Goal: Complete application form

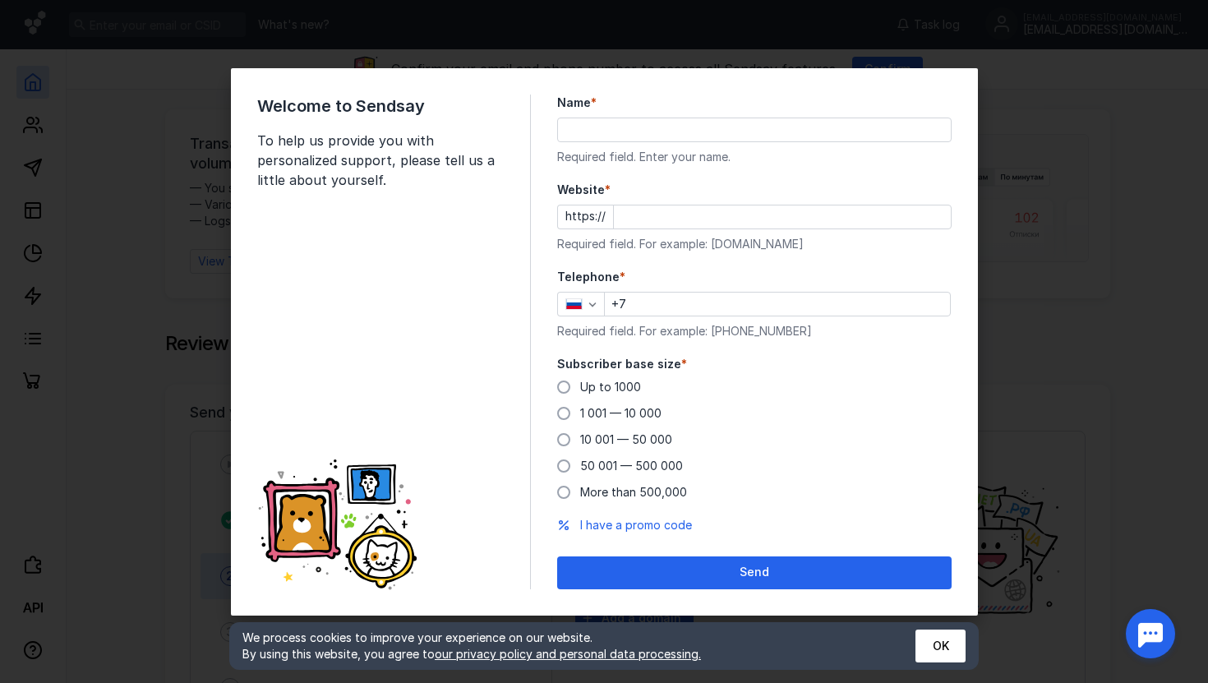
click at [628, 129] on input "Name *" at bounding box center [754, 129] width 393 height 23
type input "N"
type input "a"
type input "[PERSON_NAME]"
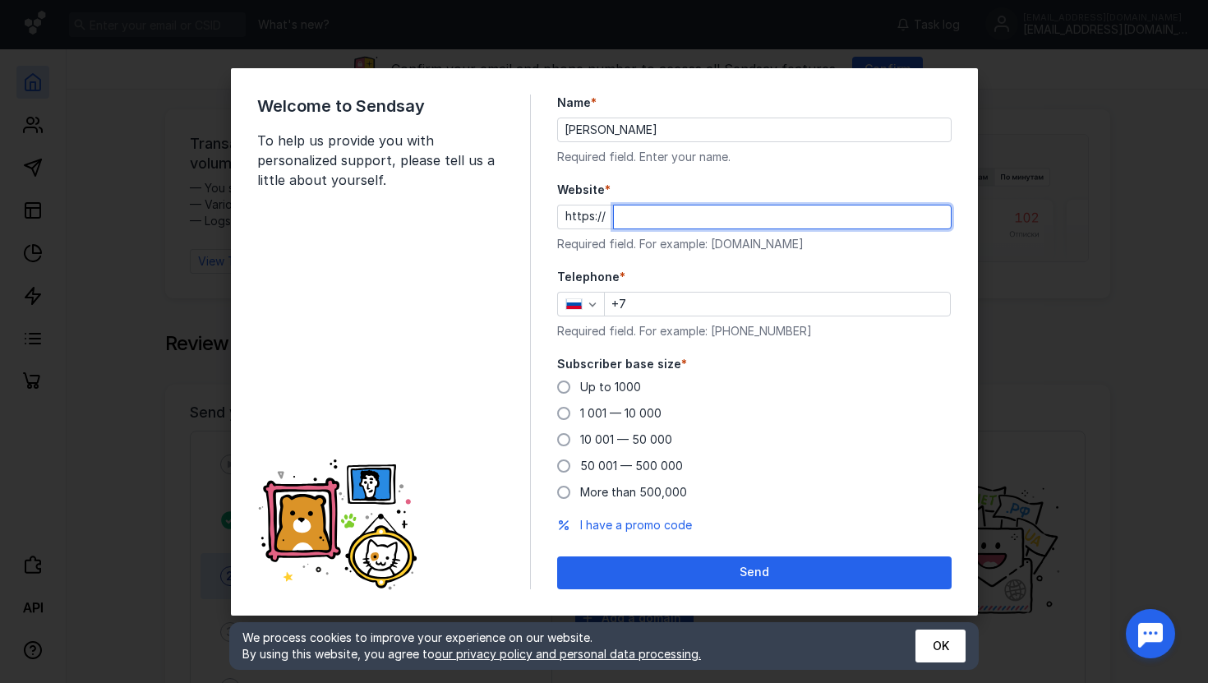
paste input "[EMAIL_ADDRESS][DOMAIN_NAME]"
click at [623, 218] on input "[EMAIL_ADDRESS][DOMAIN_NAME]" at bounding box center [782, 216] width 337 height 23
type input "[DOMAIN_NAME]"
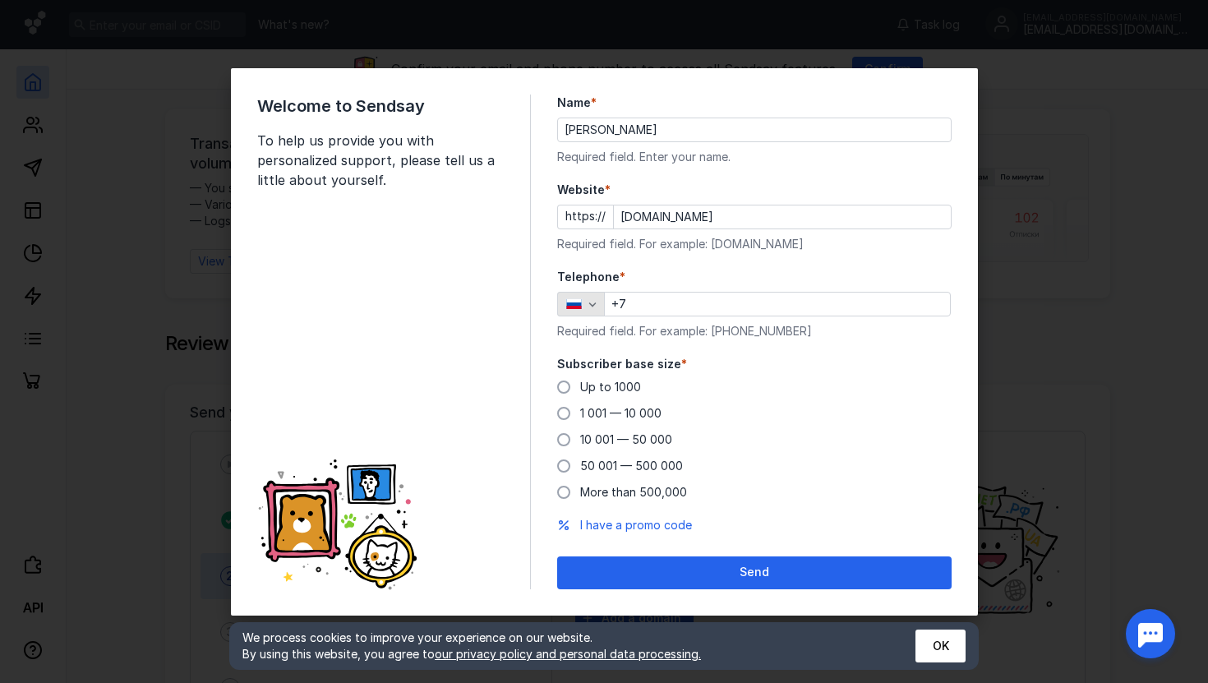
click at [579, 306] on icon "button" at bounding box center [573, 306] width 15 height 3
type input "united"
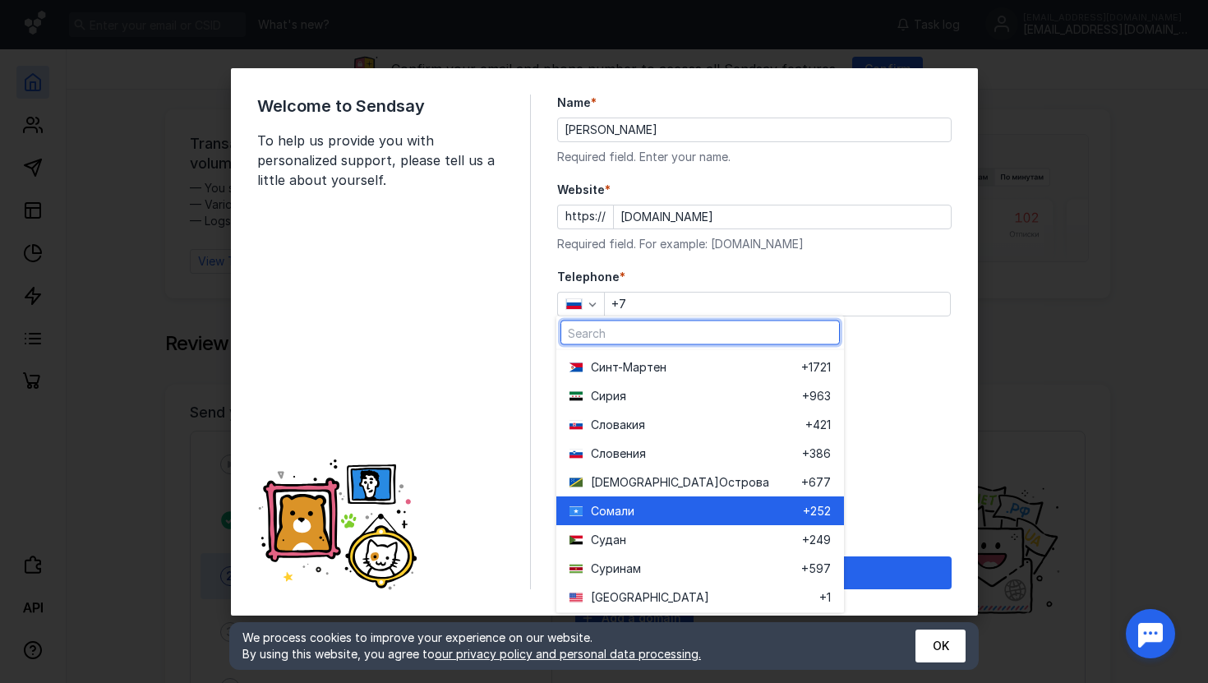
scroll to position [5658, 0]
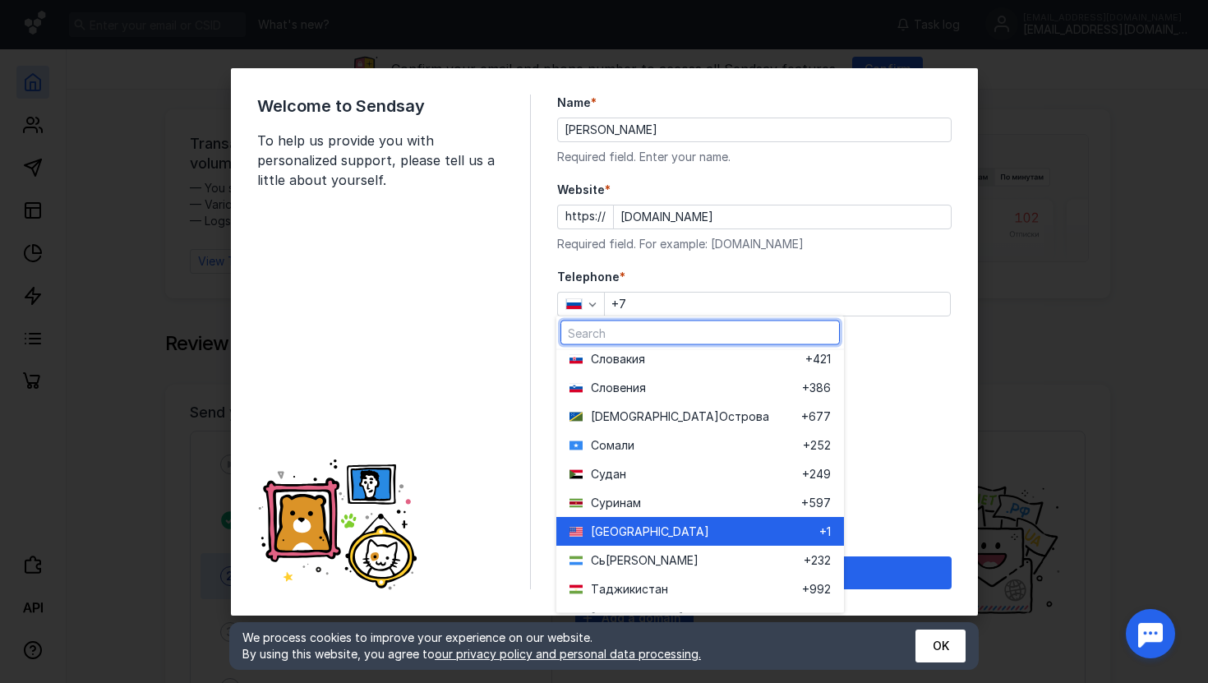
click at [633, 540] on div "[GEOGRAPHIC_DATA]" at bounding box center [694, 532] width 250 height 29
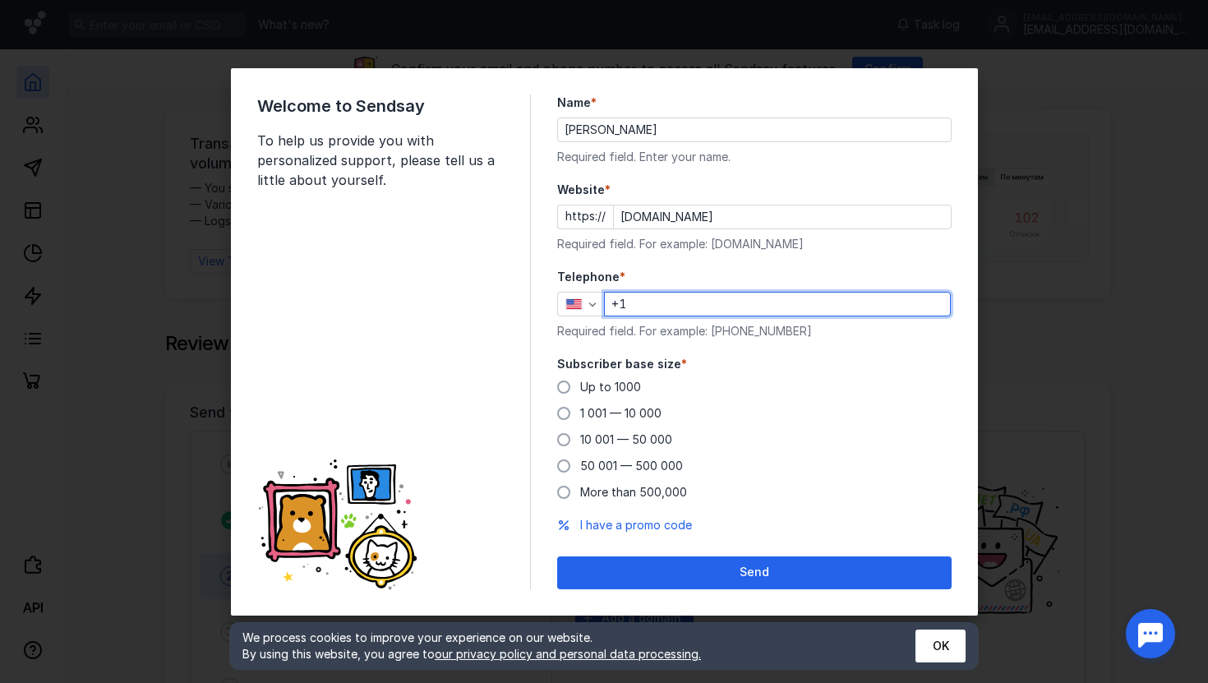
click at [726, 300] on input "+1" at bounding box center [777, 303] width 345 height 23
paste input "[PHONE_NUMBER]"
type input "[PHONE_NUMBER]"
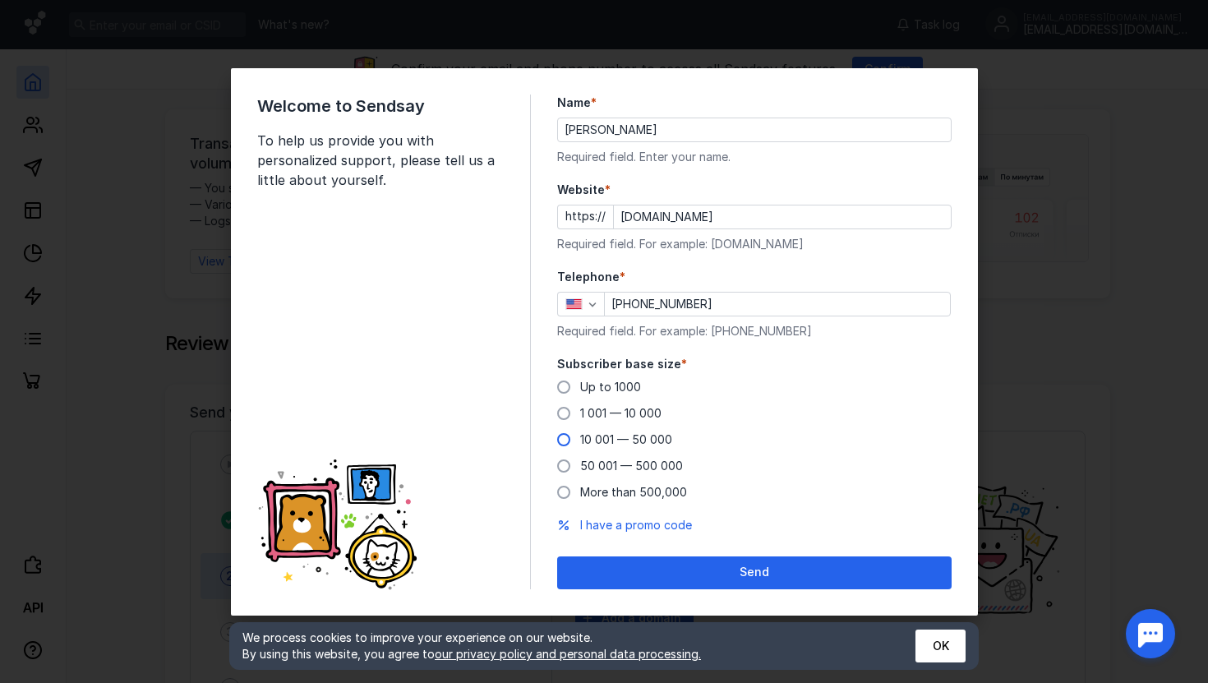
click at [613, 436] on span "10 001 — 50 000" at bounding box center [626, 439] width 92 height 14
click at [0, 0] on input "10 001 — 50 000" at bounding box center [0, 0] width 0 height 0
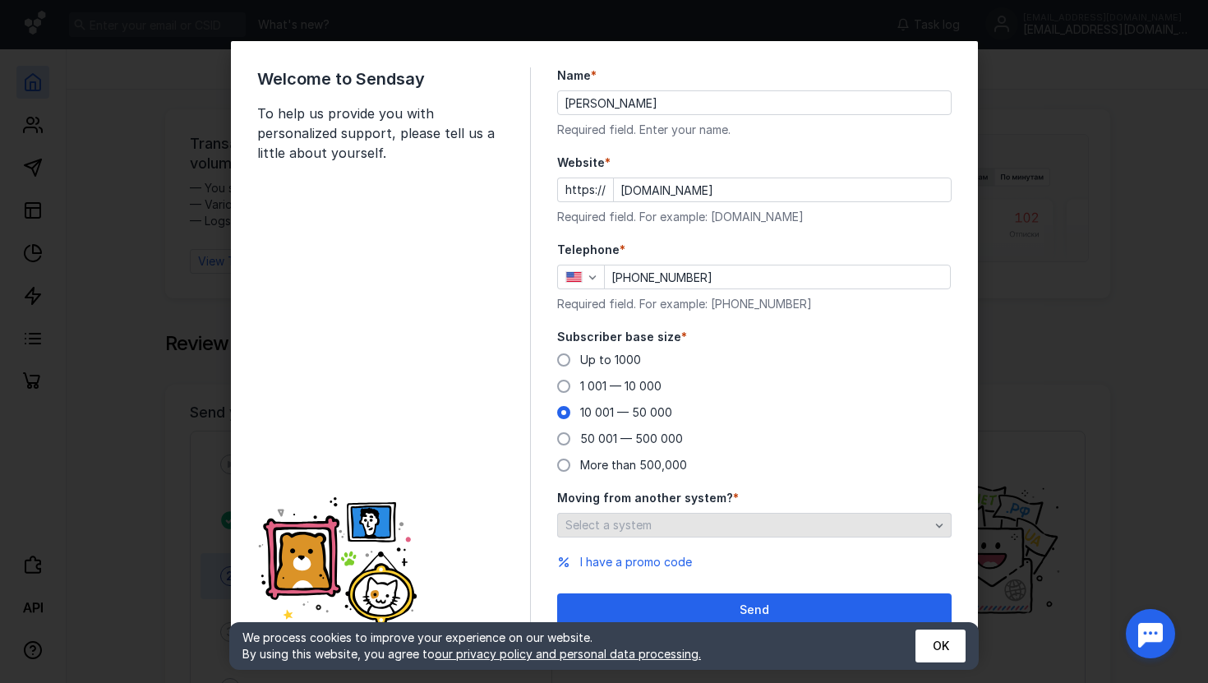
click at [660, 522] on div "Select a system" at bounding box center [747, 525] width 372 height 14
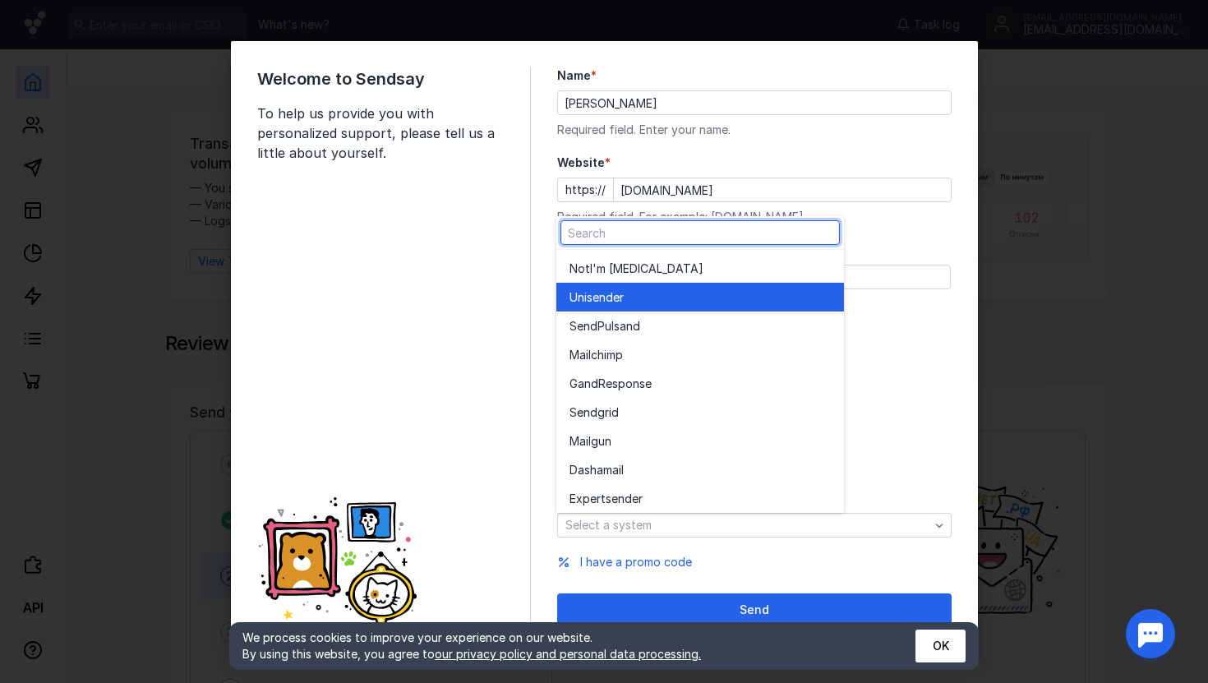
click at [603, 305] on div "Unisende r" at bounding box center [699, 297] width 261 height 29
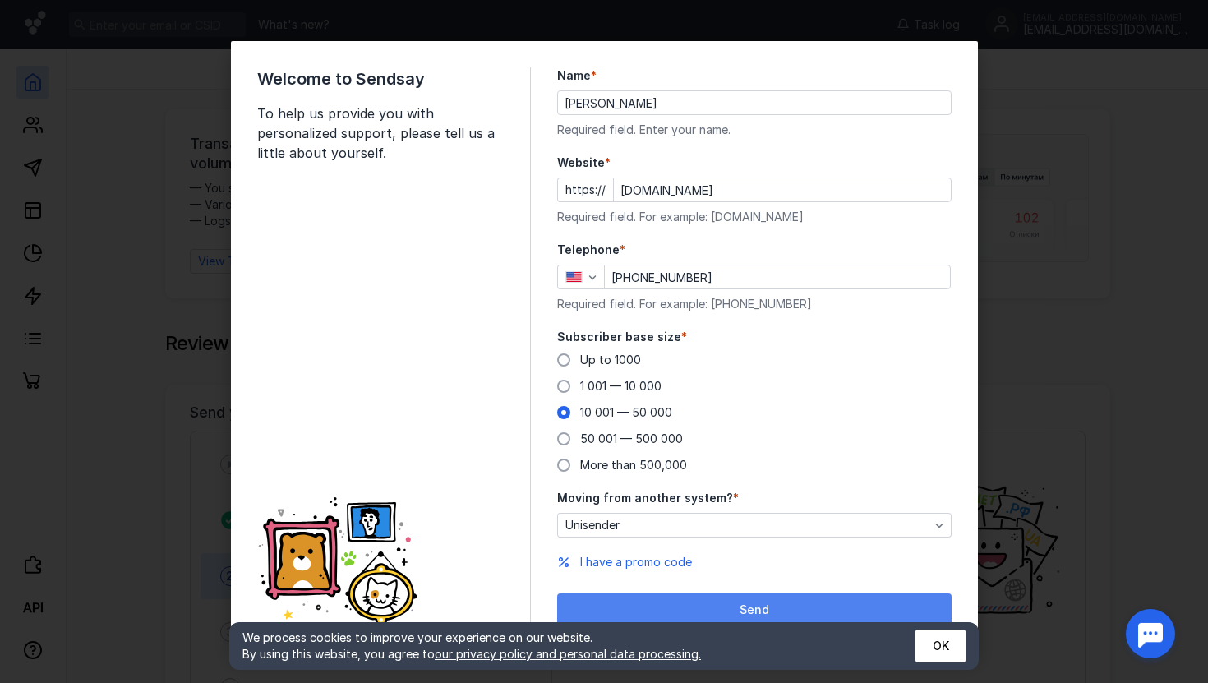
click at [669, 605] on div "Send" at bounding box center [754, 610] width 378 height 14
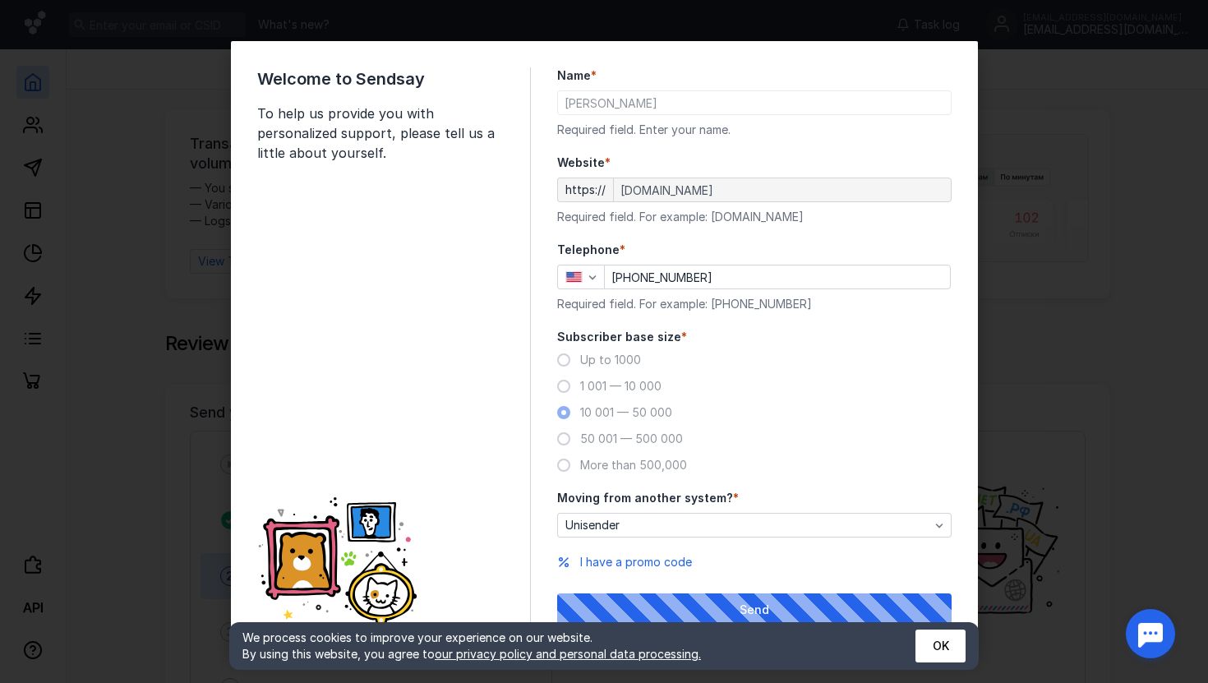
scroll to position [11, 0]
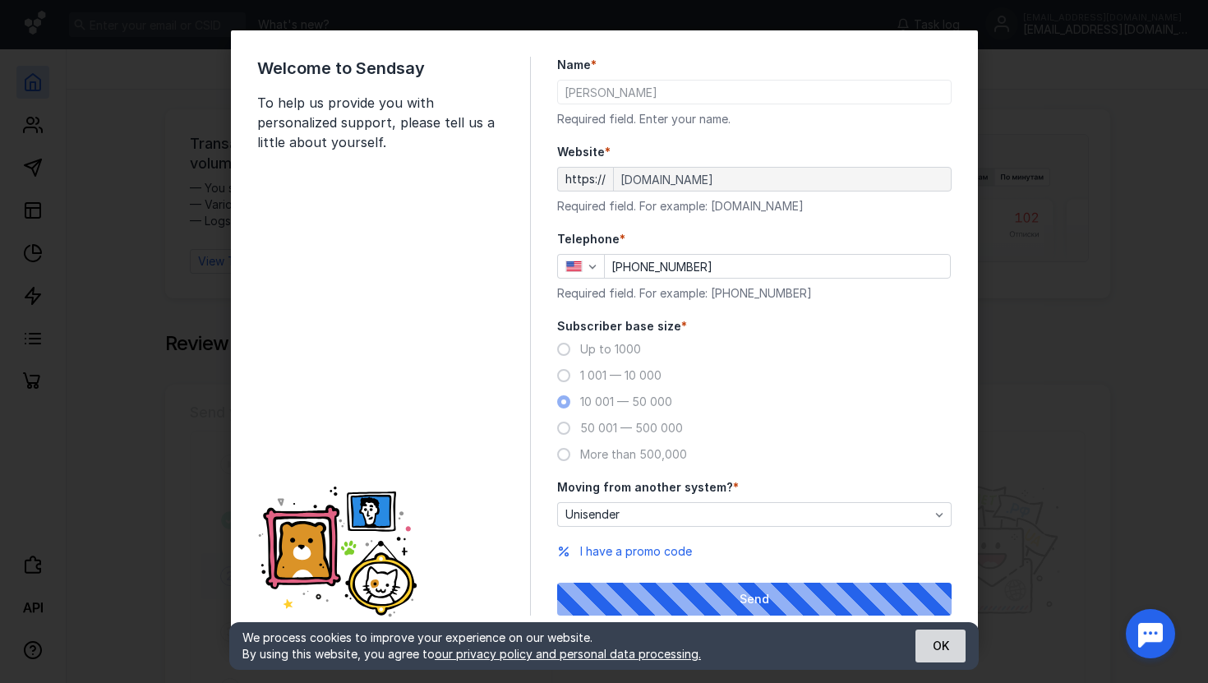
click at [933, 653] on font "OK" at bounding box center [940, 645] width 16 height 16
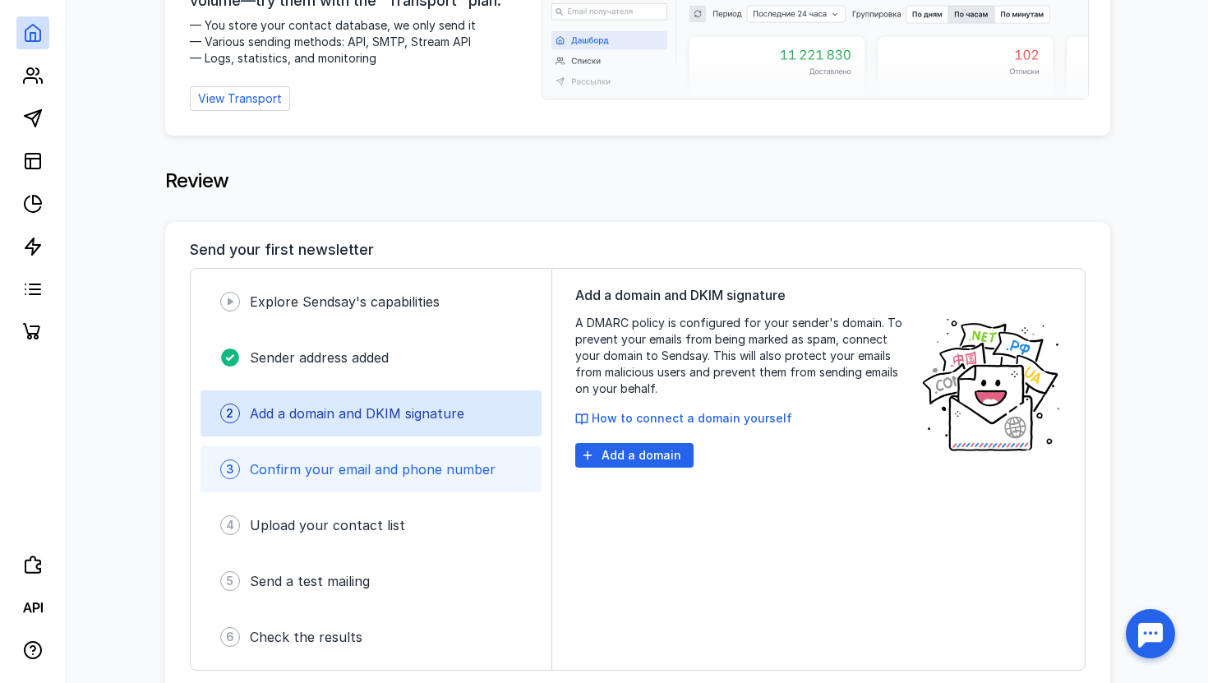
scroll to position [173, 0]
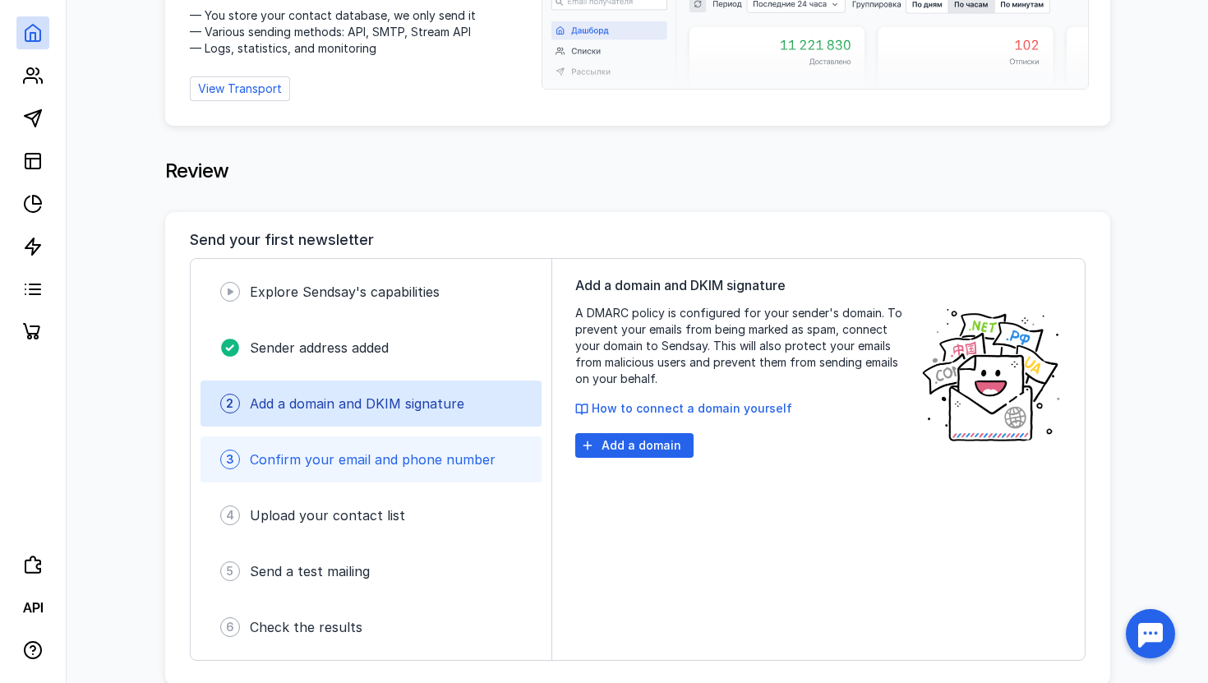
click at [423, 462] on font "Confirm your email and phone number" at bounding box center [373, 459] width 246 height 16
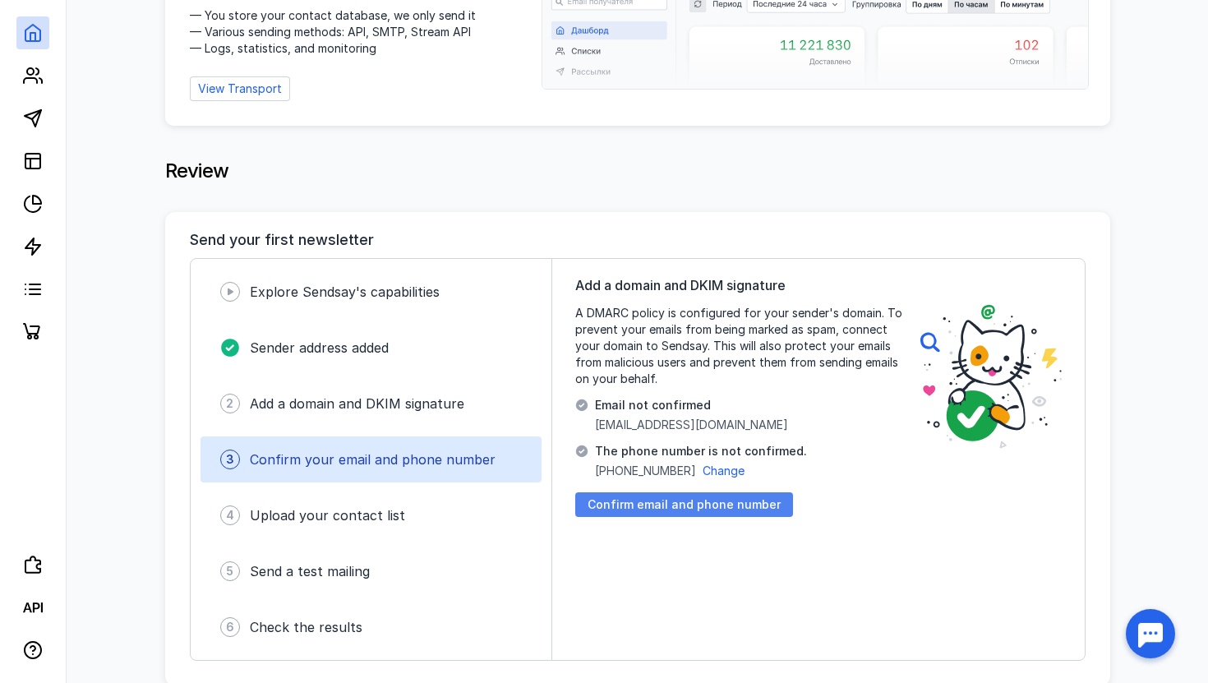
click at [633, 498] on font "Confirm email and phone number" at bounding box center [683, 504] width 193 height 14
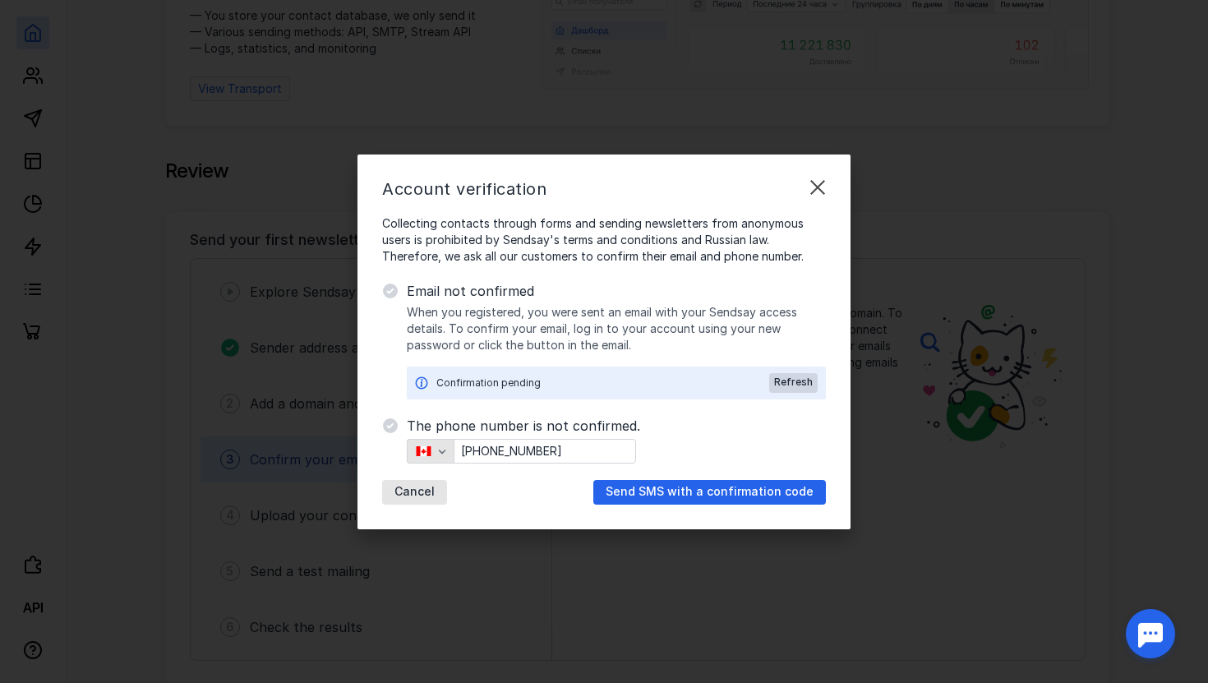
click at [426, 447] on icon "button" at bounding box center [423, 451] width 15 height 10
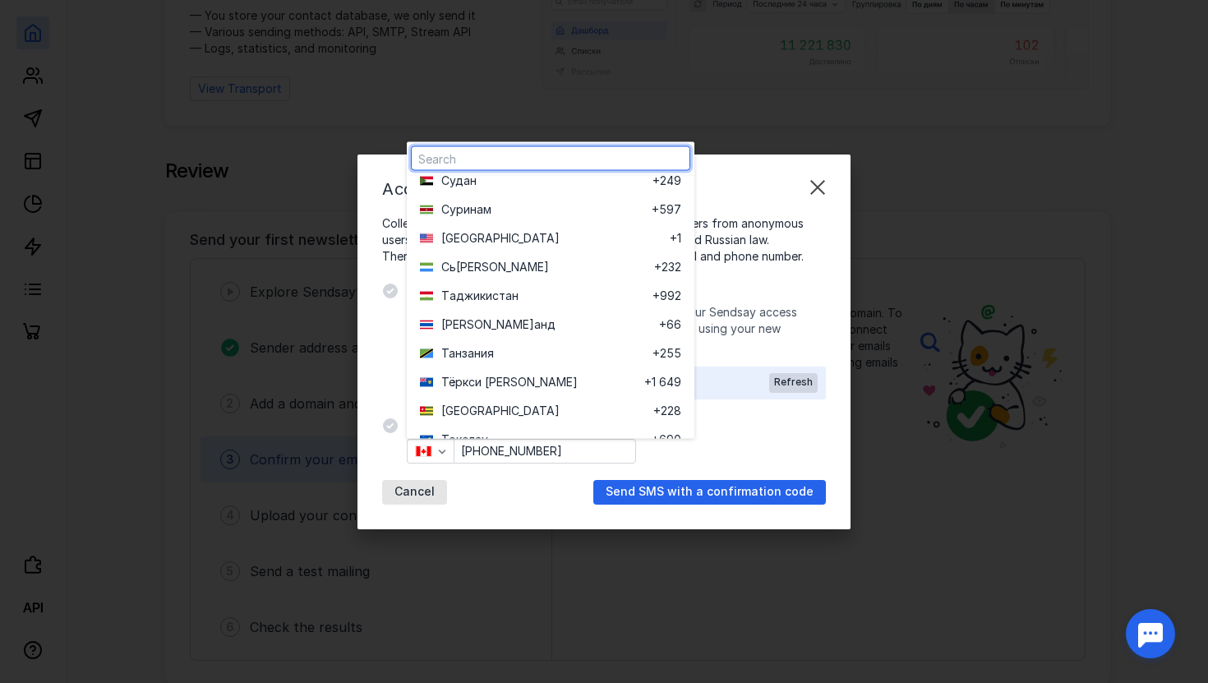
scroll to position [5776, 0]
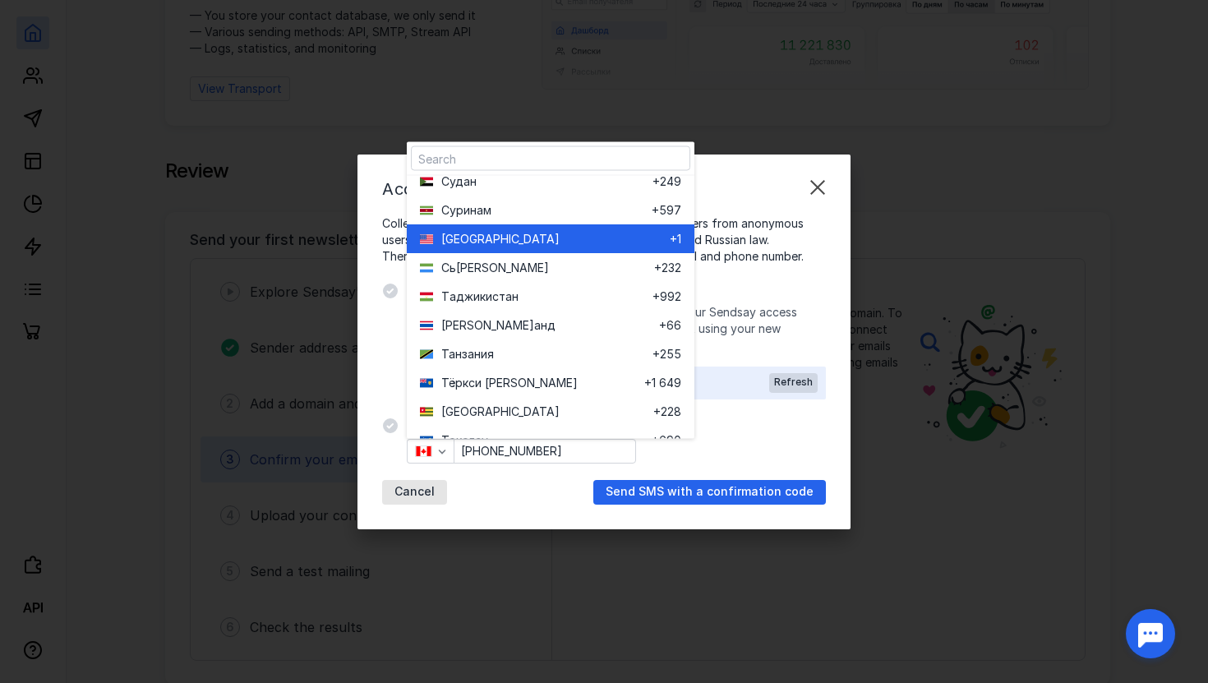
click at [468, 232] on span "[GEOGRAPHIC_DATA]" at bounding box center [500, 239] width 118 height 16
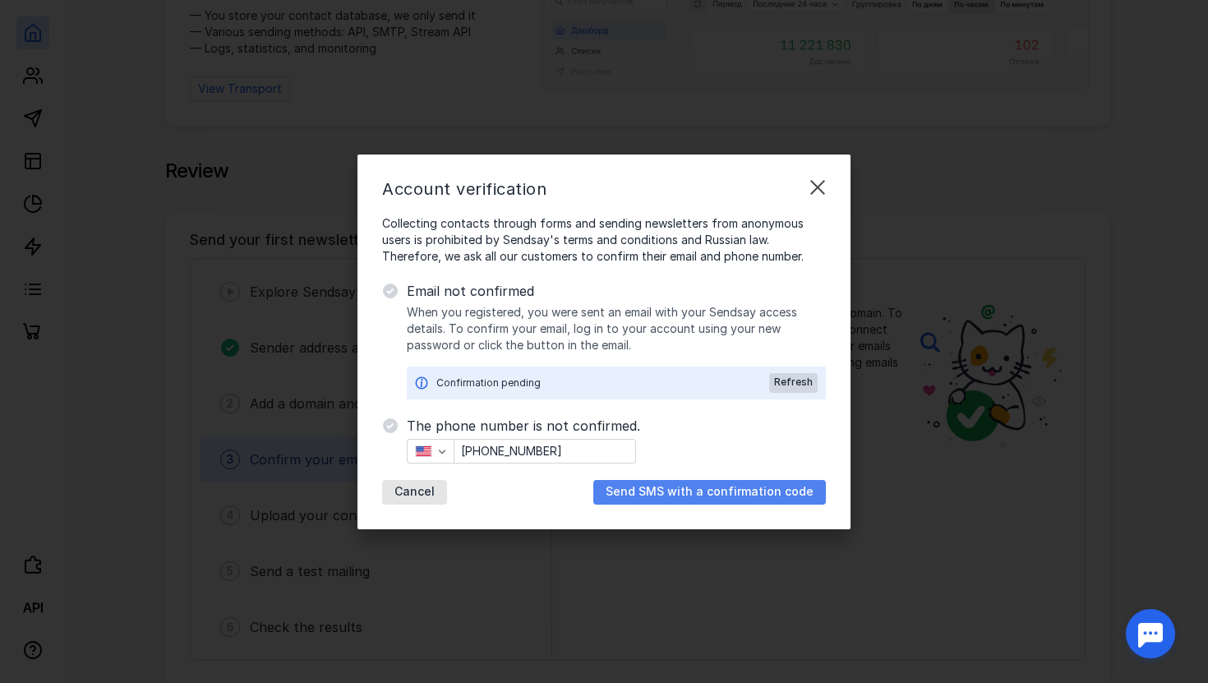
click at [665, 489] on font "Send SMS with a confirmation code" at bounding box center [709, 491] width 208 height 14
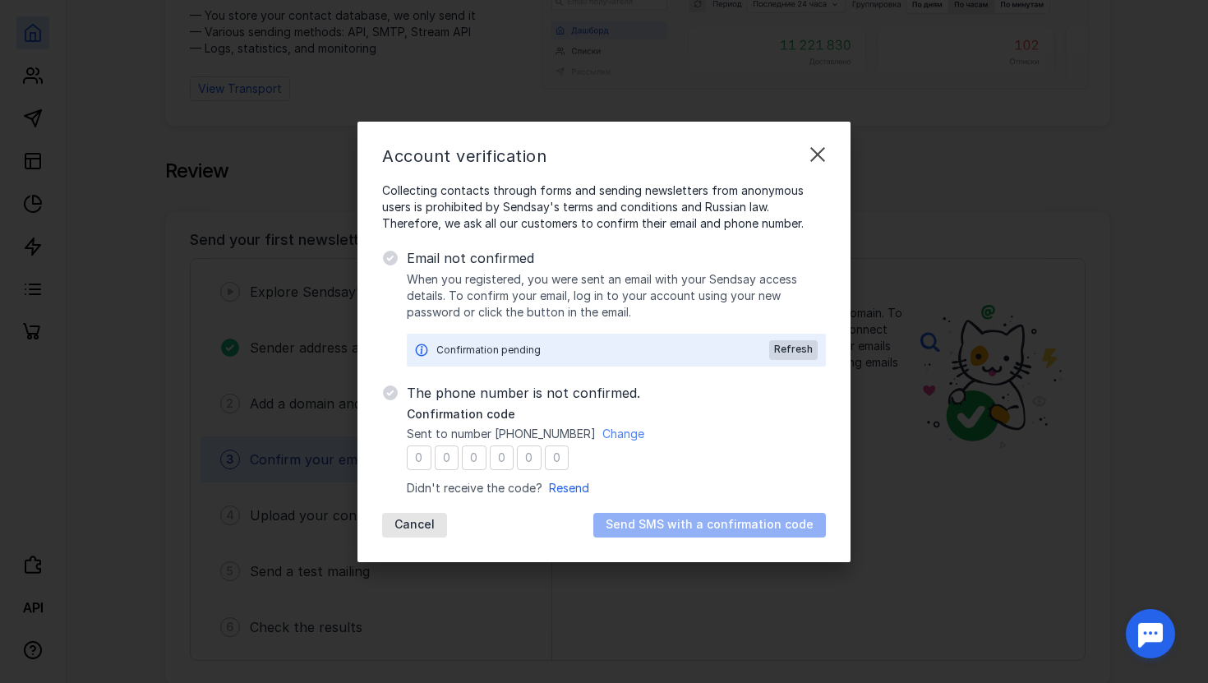
click at [618, 434] on font "Change" at bounding box center [623, 433] width 42 height 14
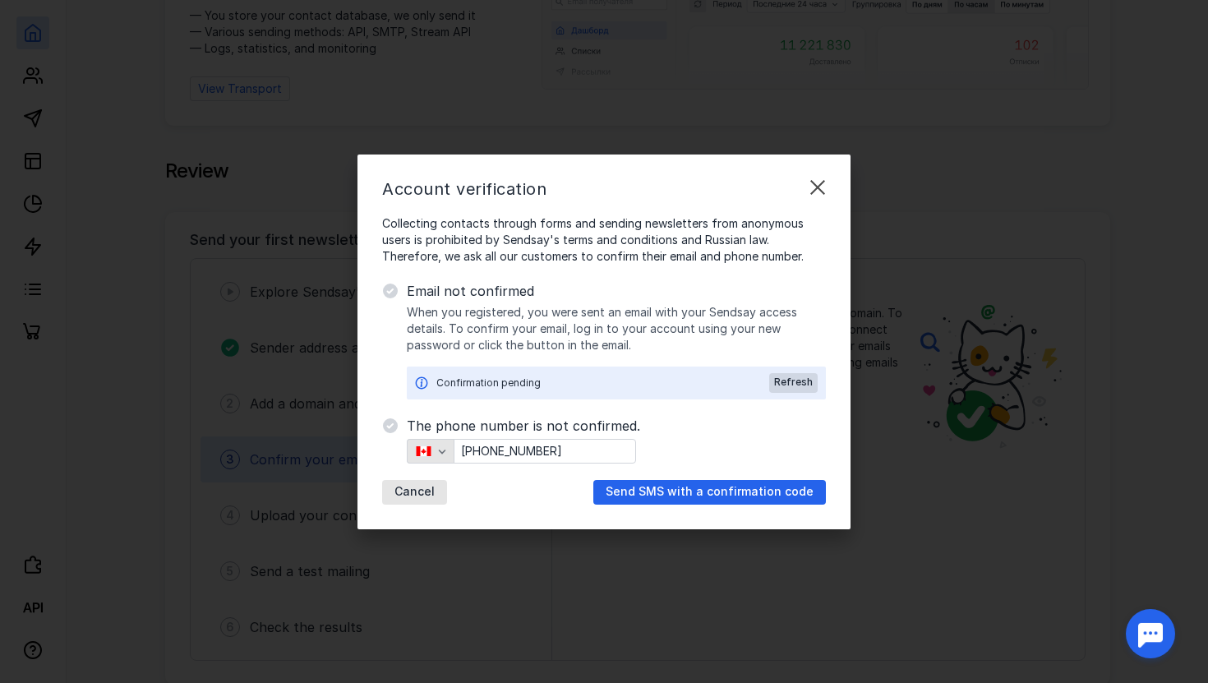
click at [430, 451] on icon "button" at bounding box center [423, 451] width 15 height 10
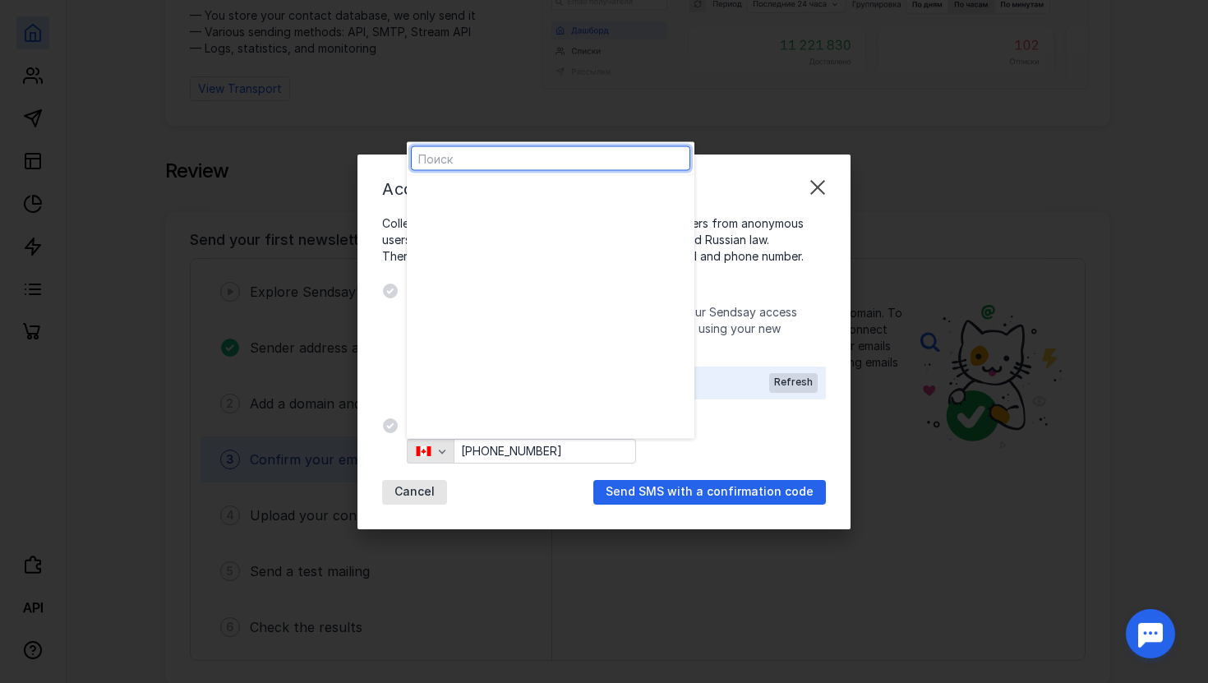
scroll to position [2546, 0]
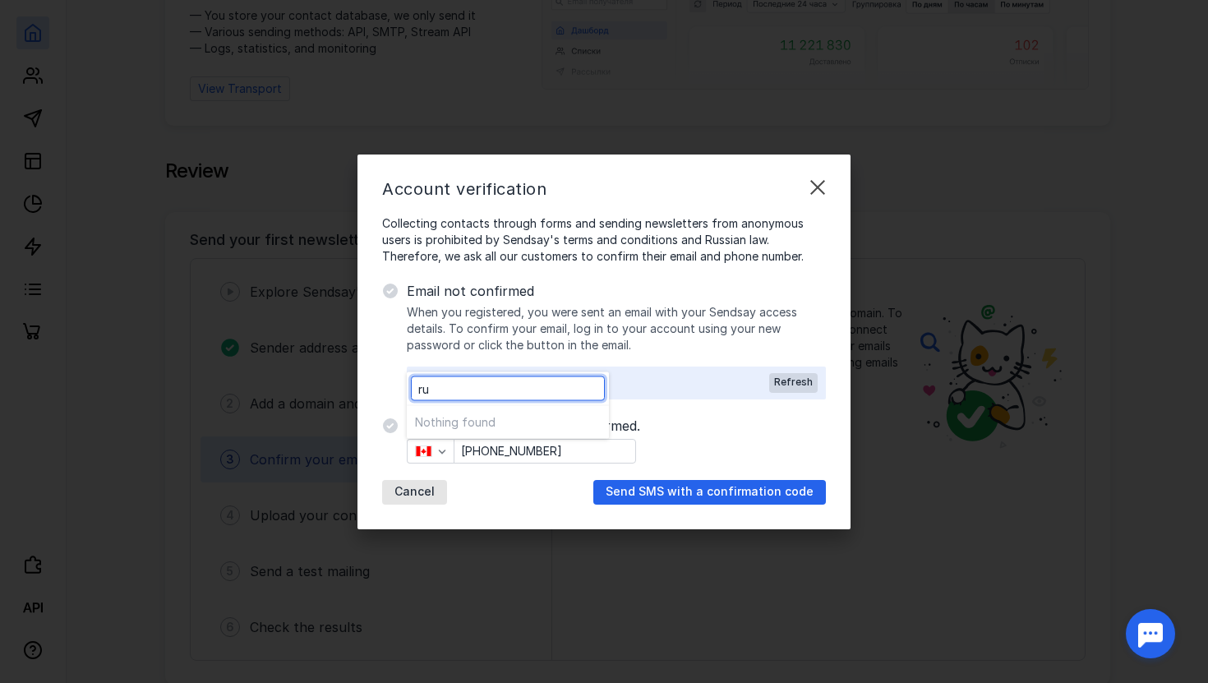
type input "r"
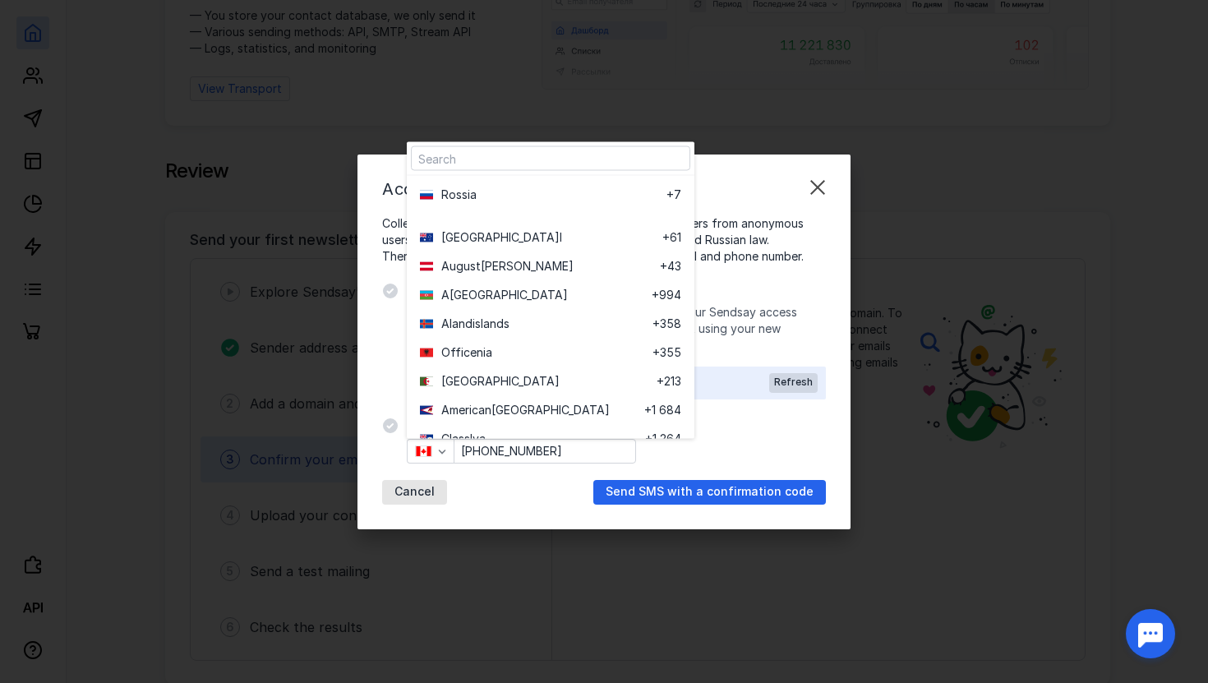
click at [564, 209] on div "Ro ssia +7" at bounding box center [551, 199] width 288 height 47
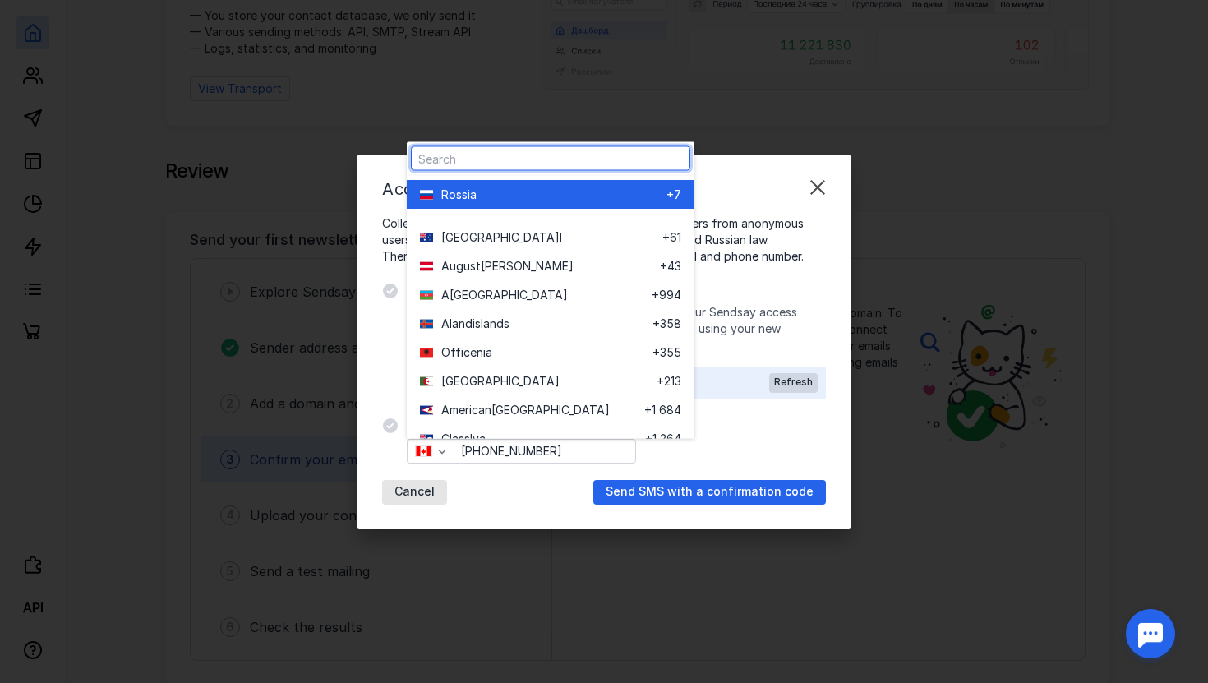
click at [518, 200] on div "Ro ssia" at bounding box center [553, 194] width 225 height 16
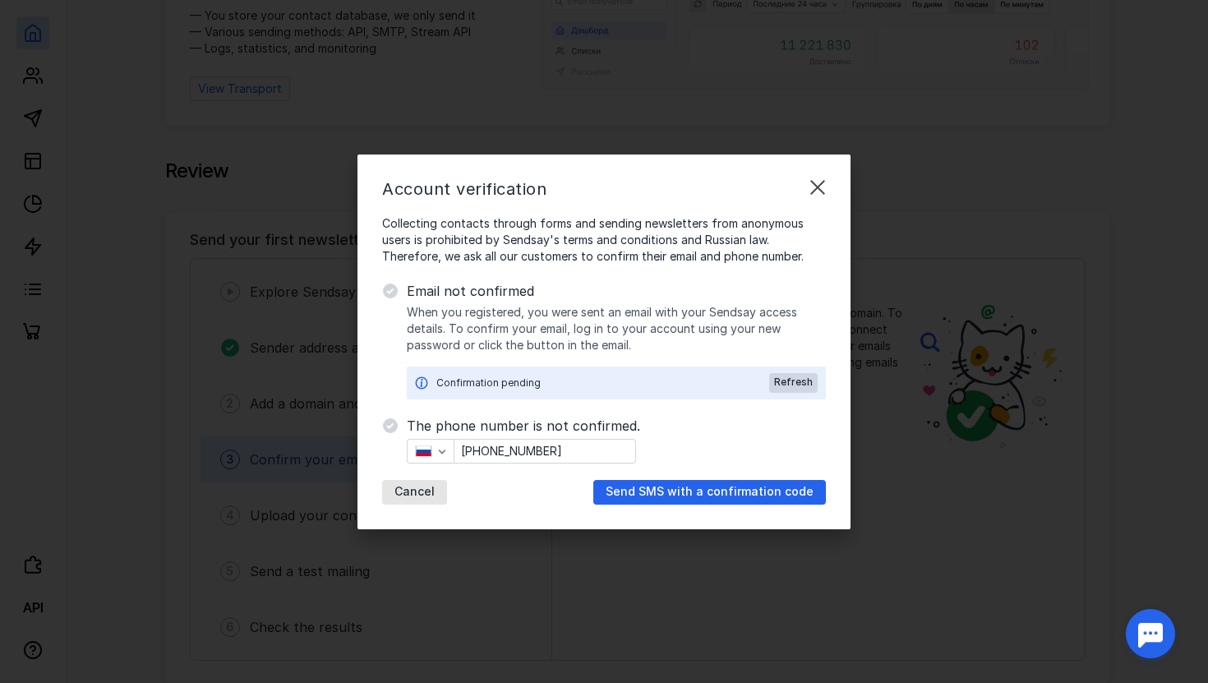
click at [540, 449] on input "[PHONE_NUMBER]" at bounding box center [544, 450] width 181 height 23
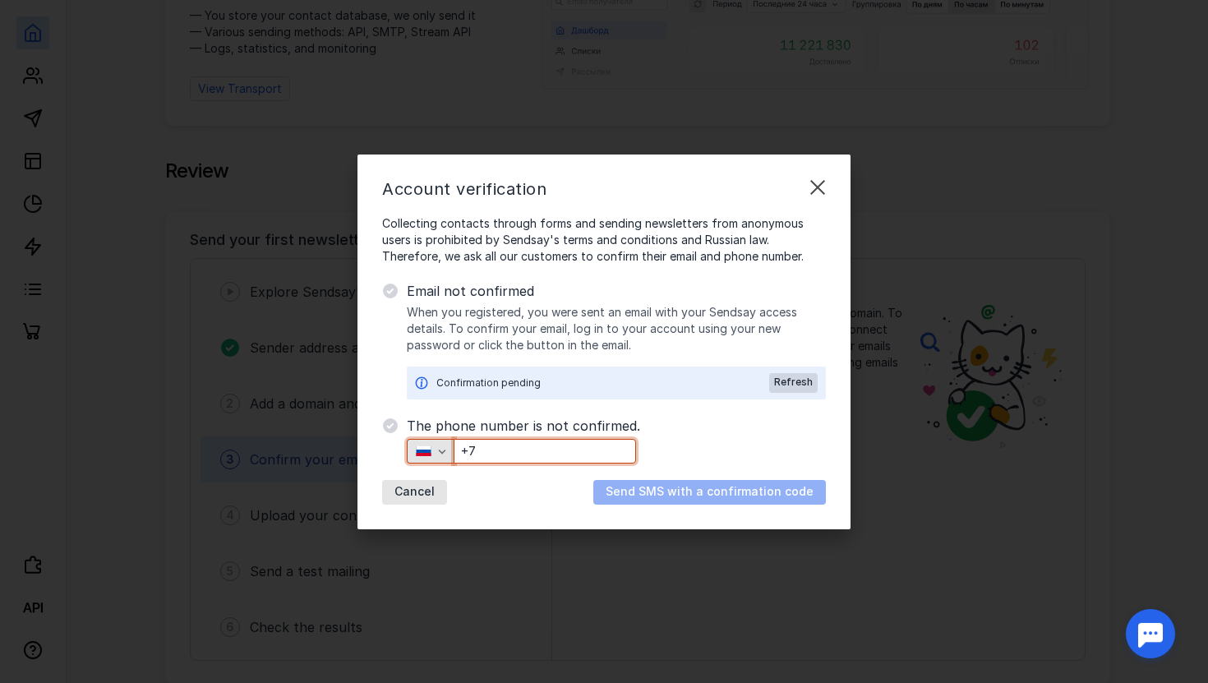
click at [439, 450] on icon "button" at bounding box center [441, 450] width 13 height 13
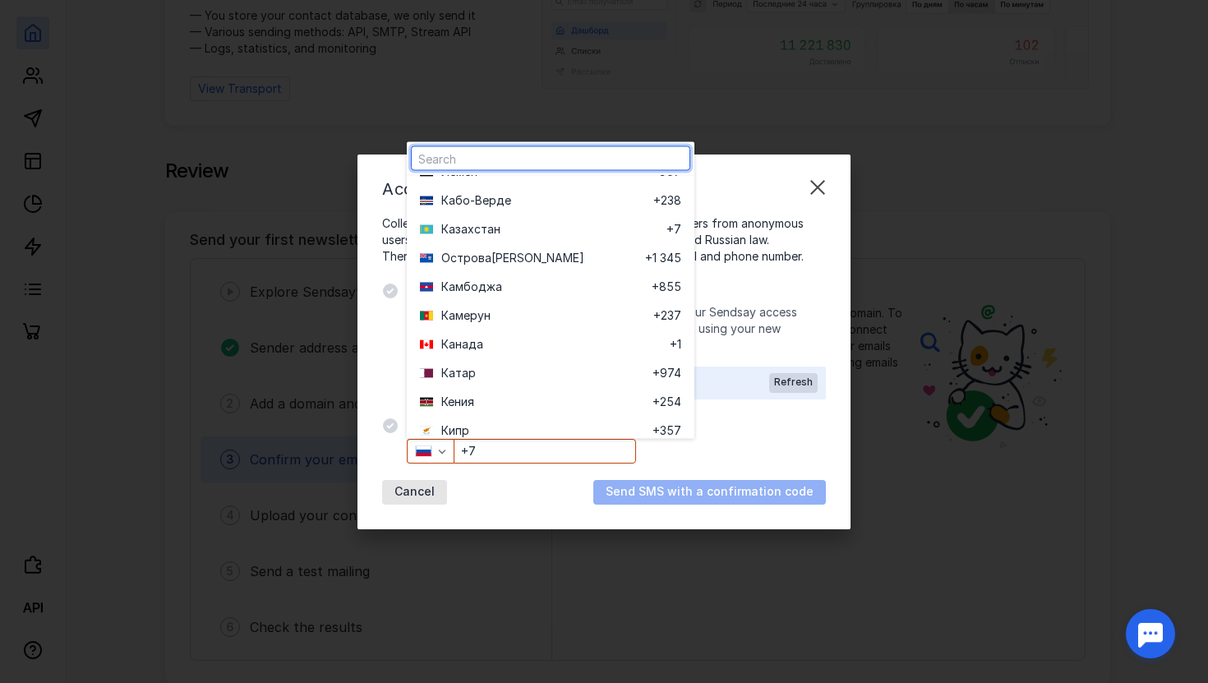
scroll to position [2513, 0]
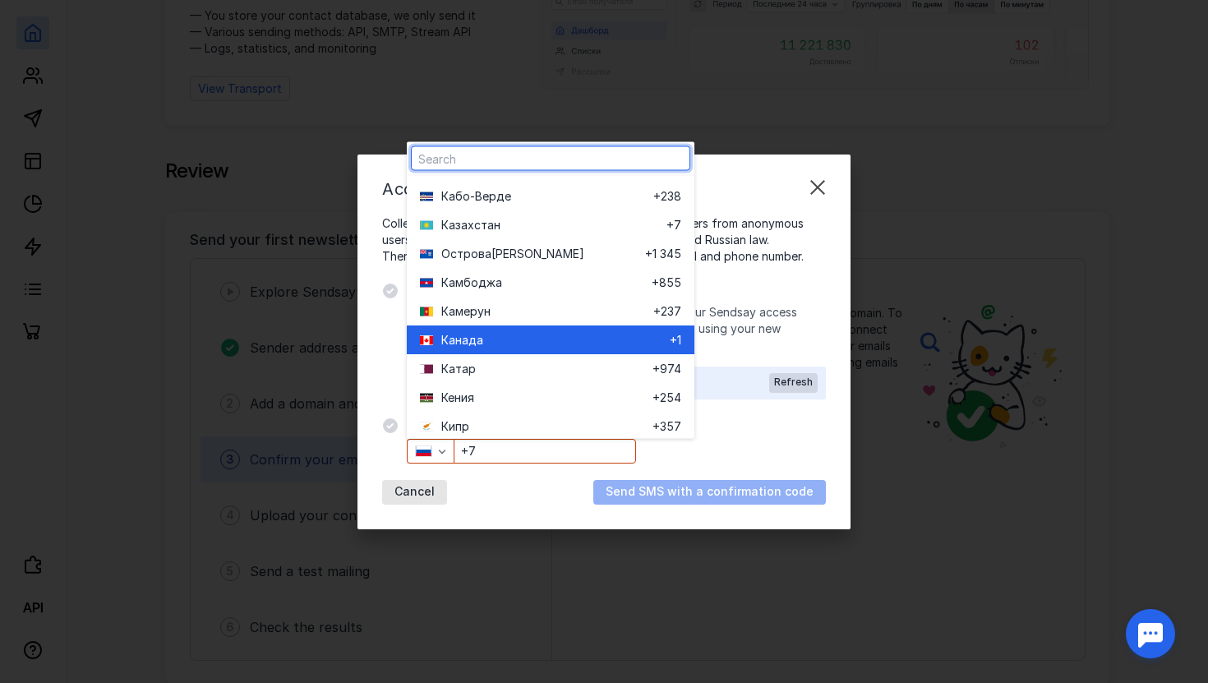
click at [487, 341] on div "Ка нада" at bounding box center [555, 340] width 228 height 16
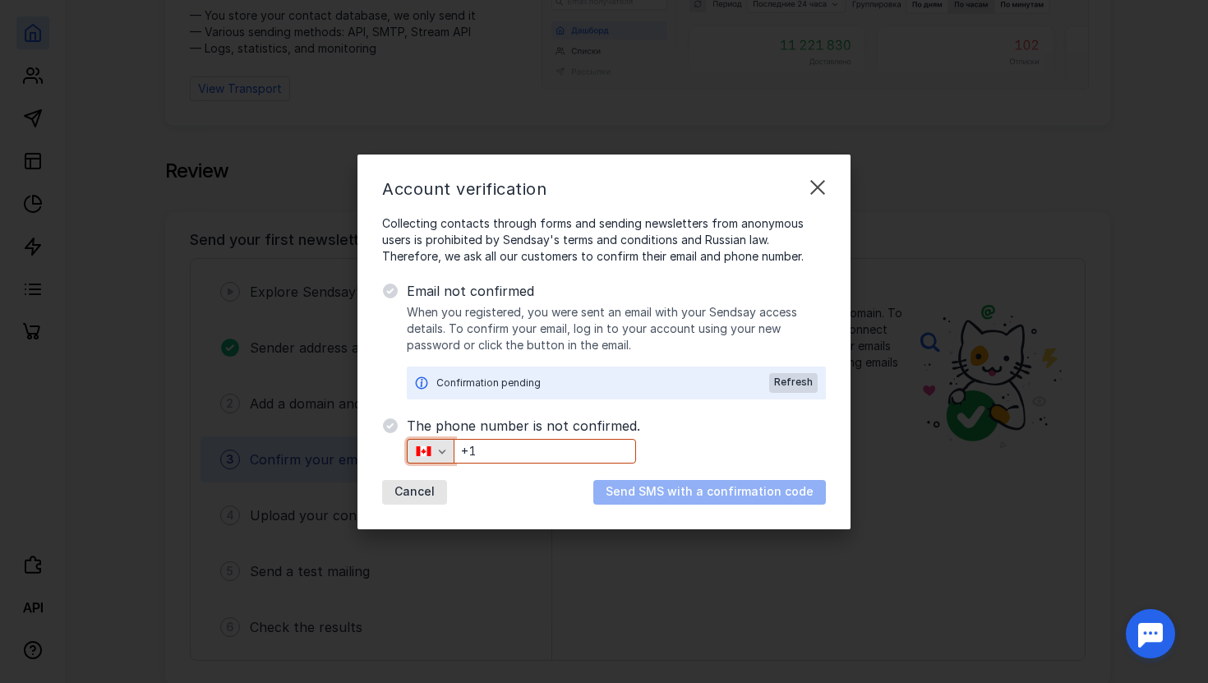
click at [444, 449] on icon "button" at bounding box center [442, 451] width 7 height 4
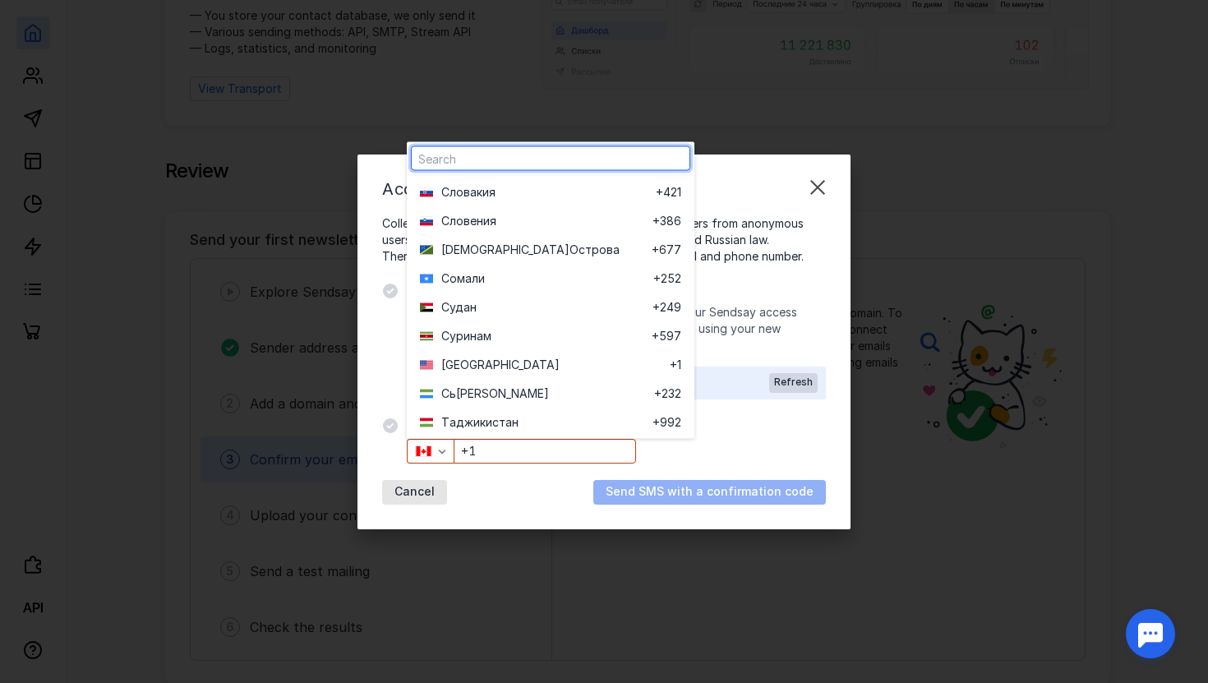
scroll to position [5647, 0]
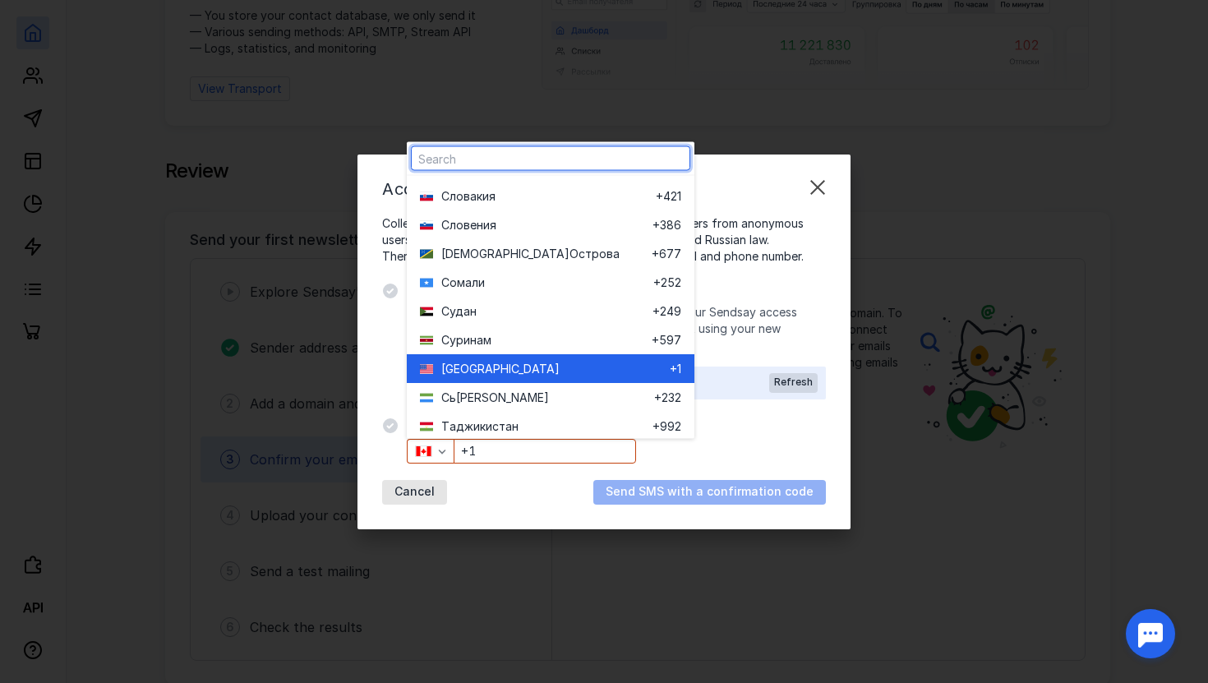
click at [462, 361] on span "[GEOGRAPHIC_DATA]" at bounding box center [500, 369] width 118 height 16
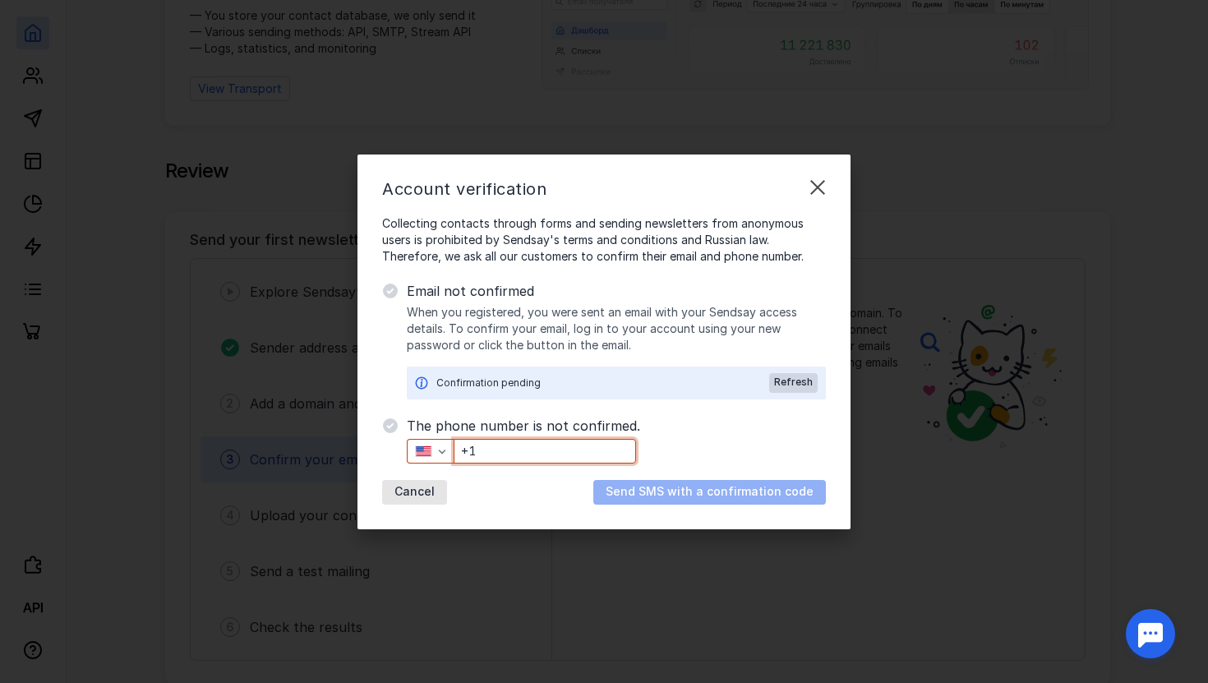
click at [571, 452] on input "+1" at bounding box center [544, 450] width 181 height 23
paste input "[PHONE_NUMBER]"
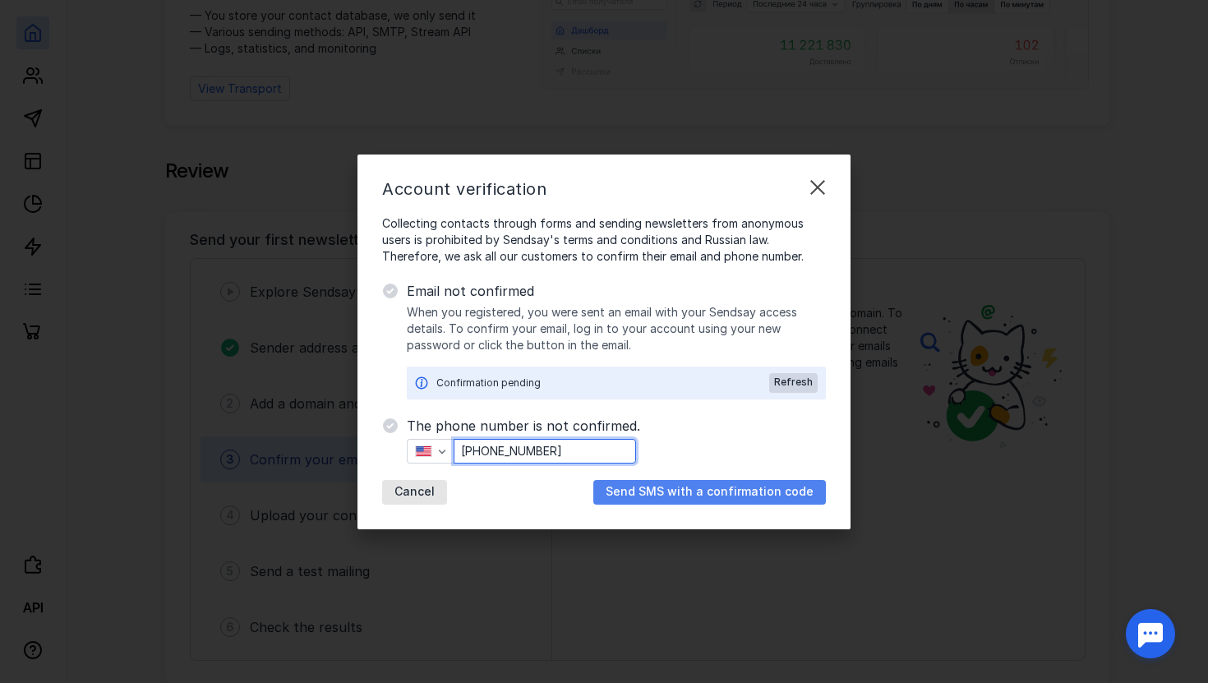
type input "[PHONE_NUMBER]"
click at [665, 492] on font "Send SMS with a confirmation code" at bounding box center [709, 491] width 208 height 14
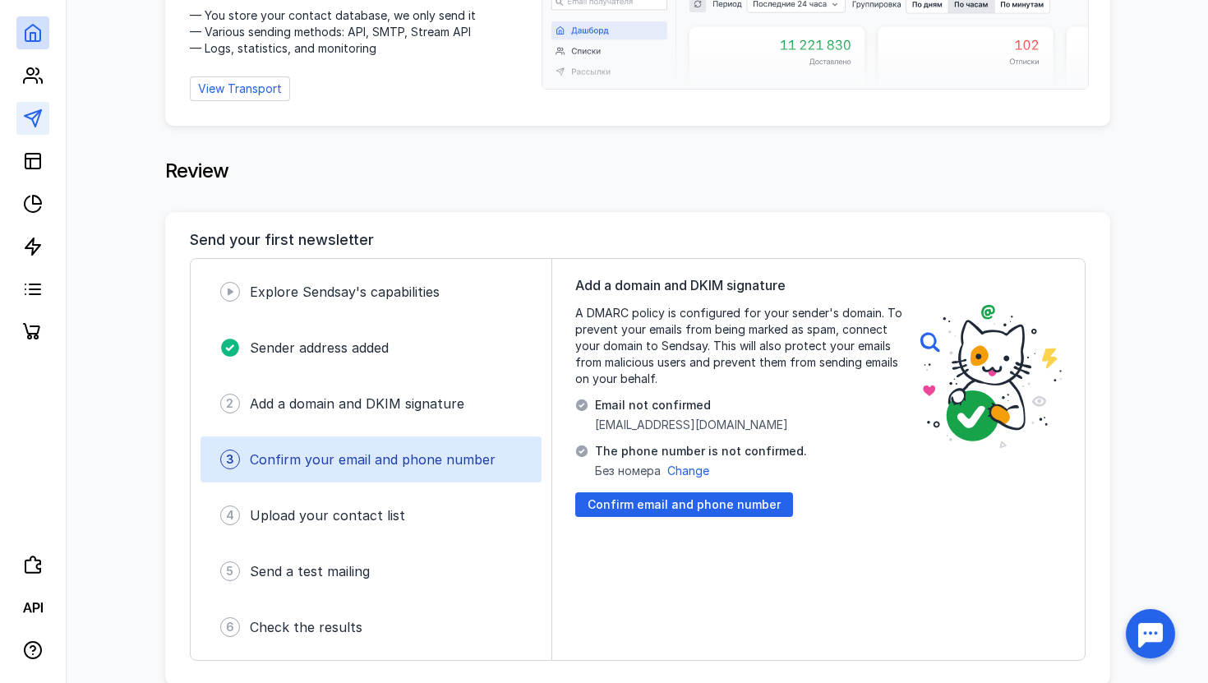
click at [39, 129] on link at bounding box center [32, 118] width 33 height 33
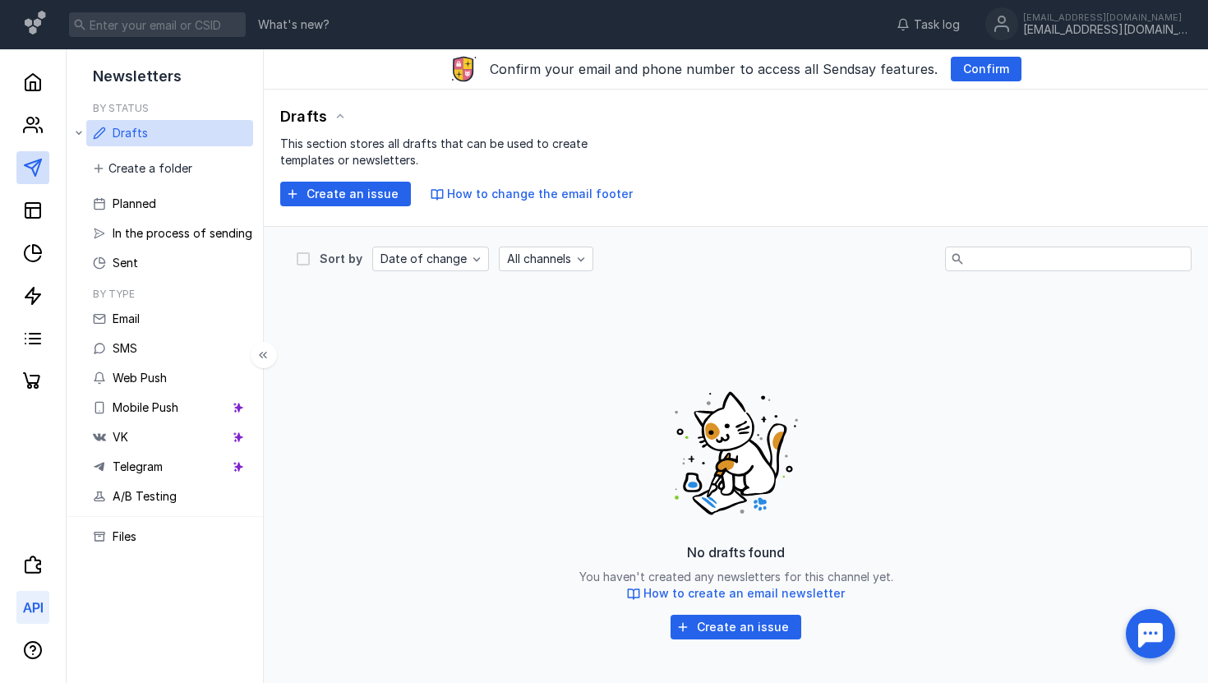
click at [30, 600] on icon at bounding box center [33, 607] width 20 height 20
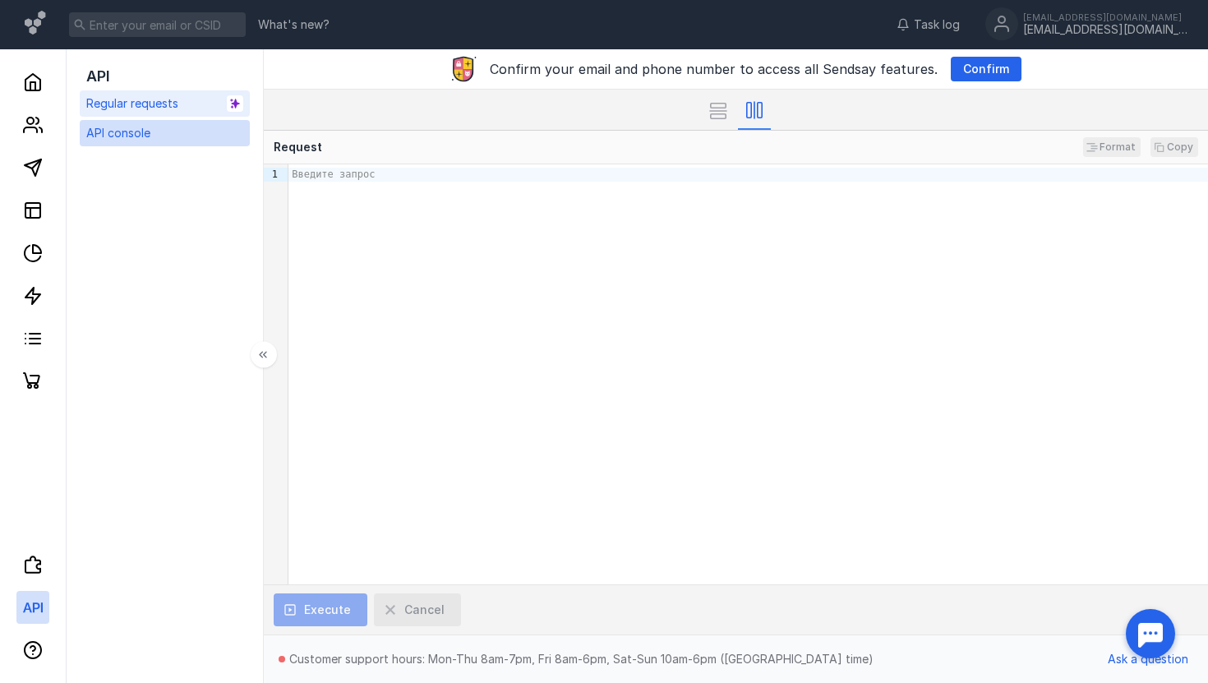
click at [152, 110] on font "Regular requests" at bounding box center [132, 103] width 92 height 14
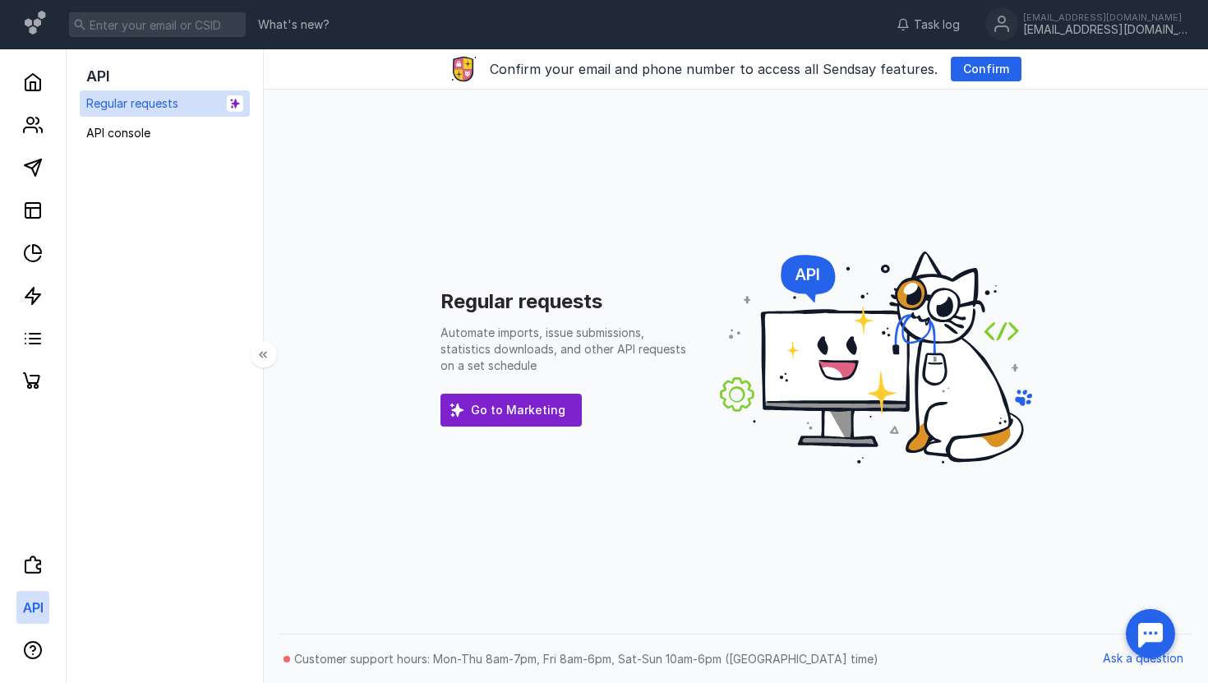
click at [41, 100] on div at bounding box center [33, 223] width 66 height 348
click at [35, 90] on polyline at bounding box center [32, 86] width 5 height 8
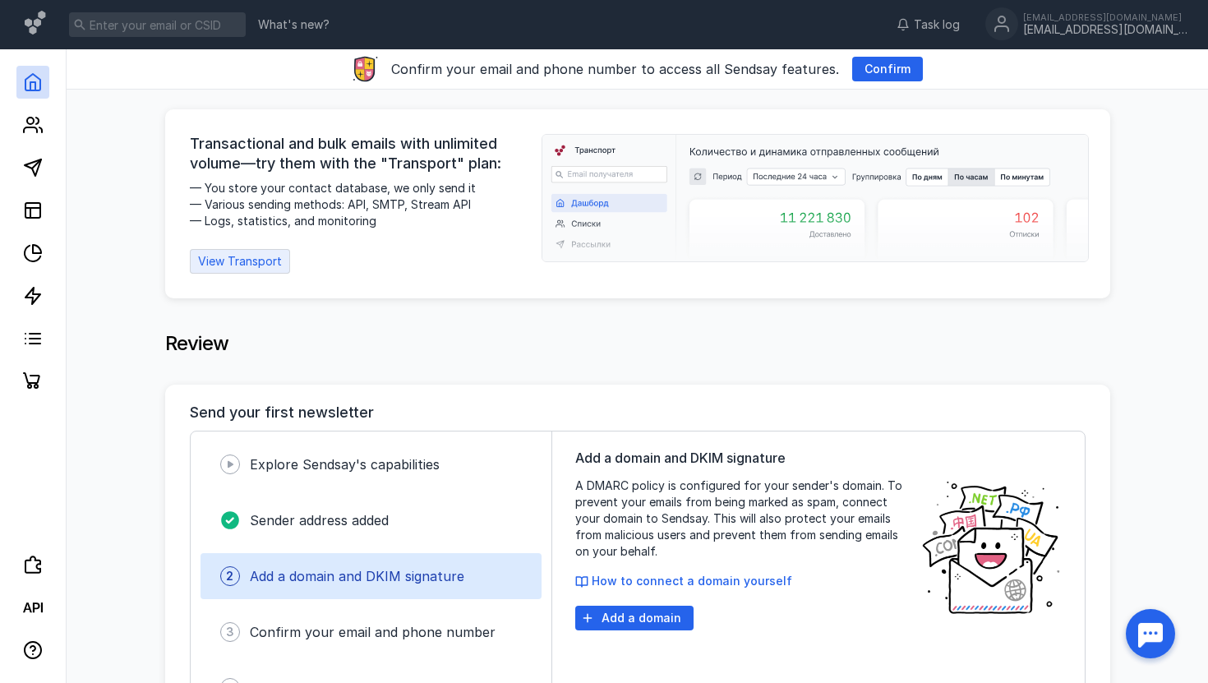
click at [220, 261] on font "View Transport" at bounding box center [240, 261] width 84 height 14
